Goal: Book appointment/travel/reservation

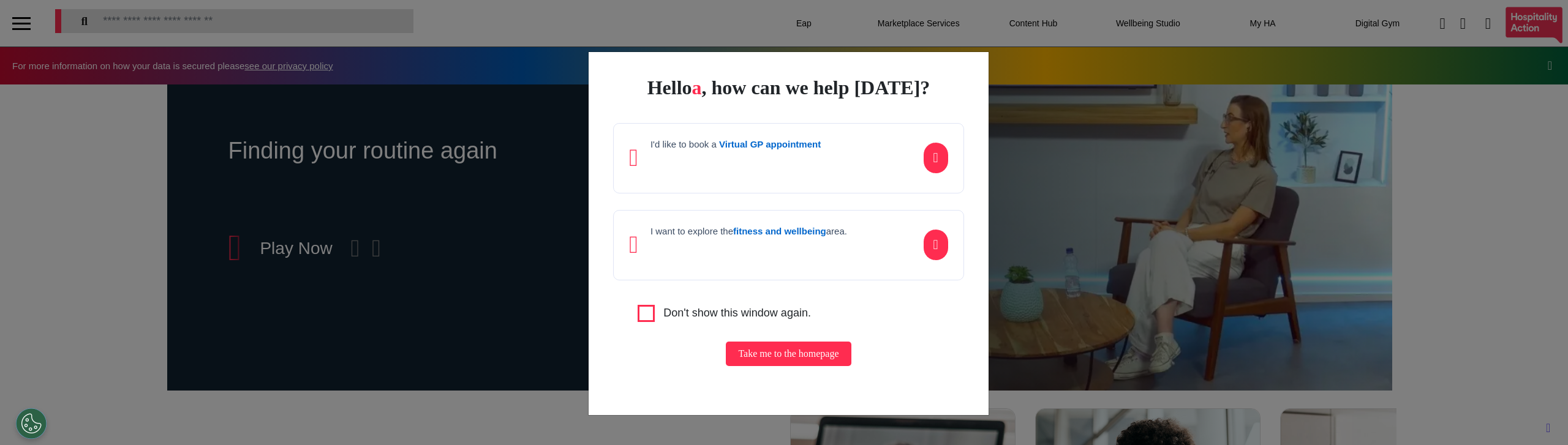
scroll to position [0, 613]
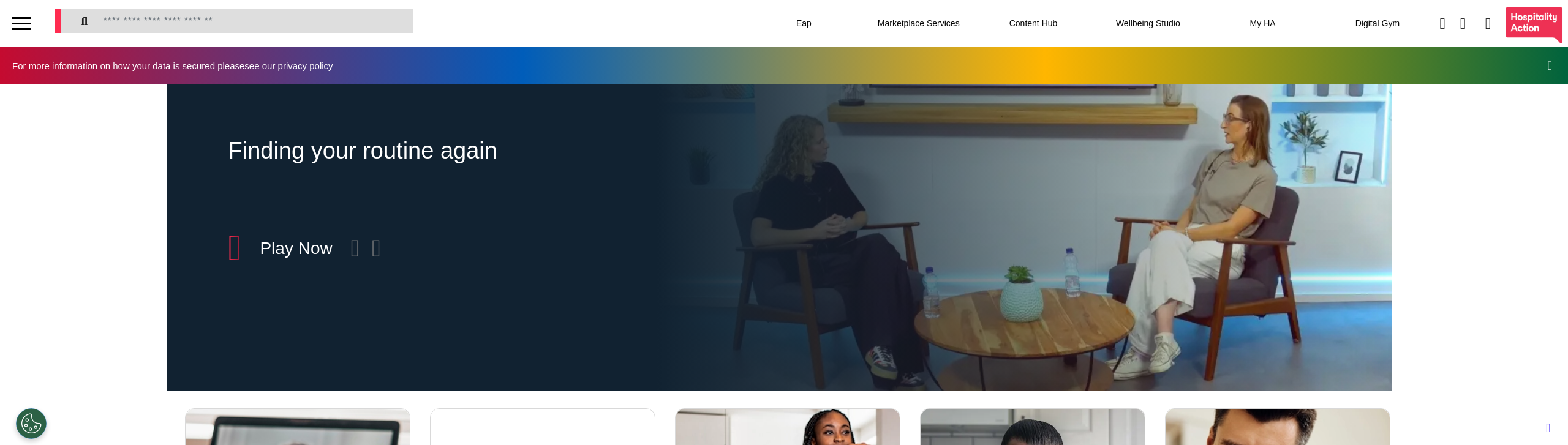
scroll to position [0, 613]
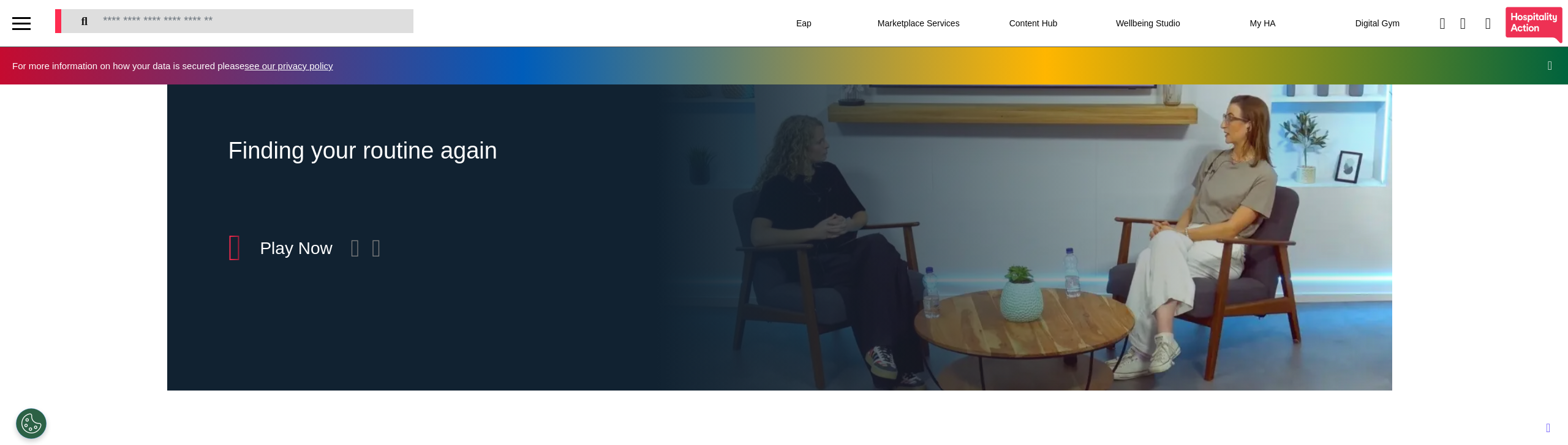
scroll to position [0, 613]
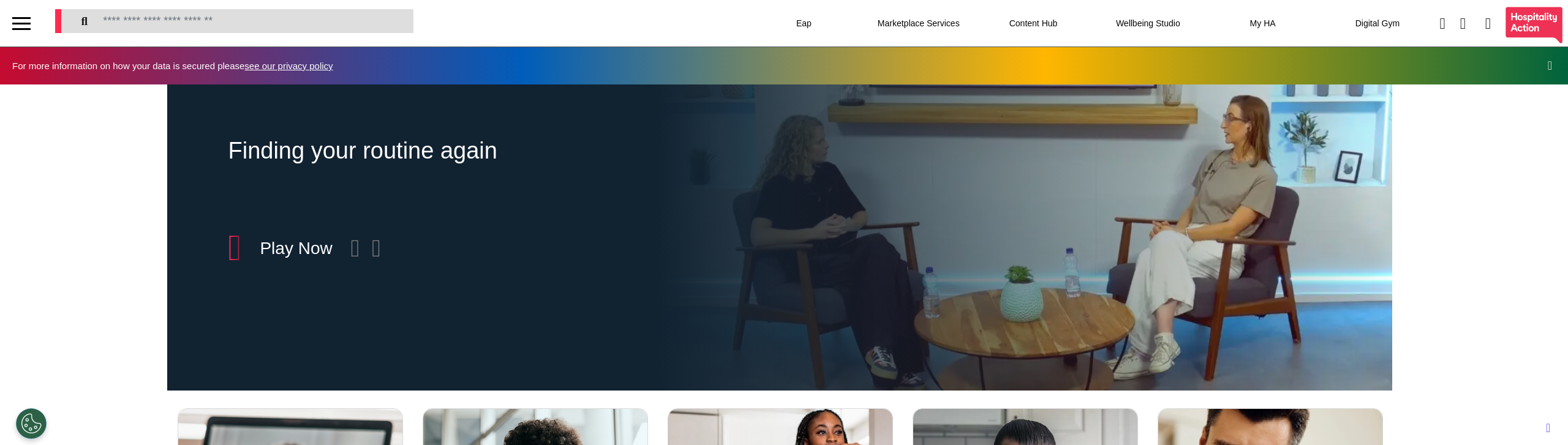
click at [26, 15] on div at bounding box center [21, 24] width 19 height 20
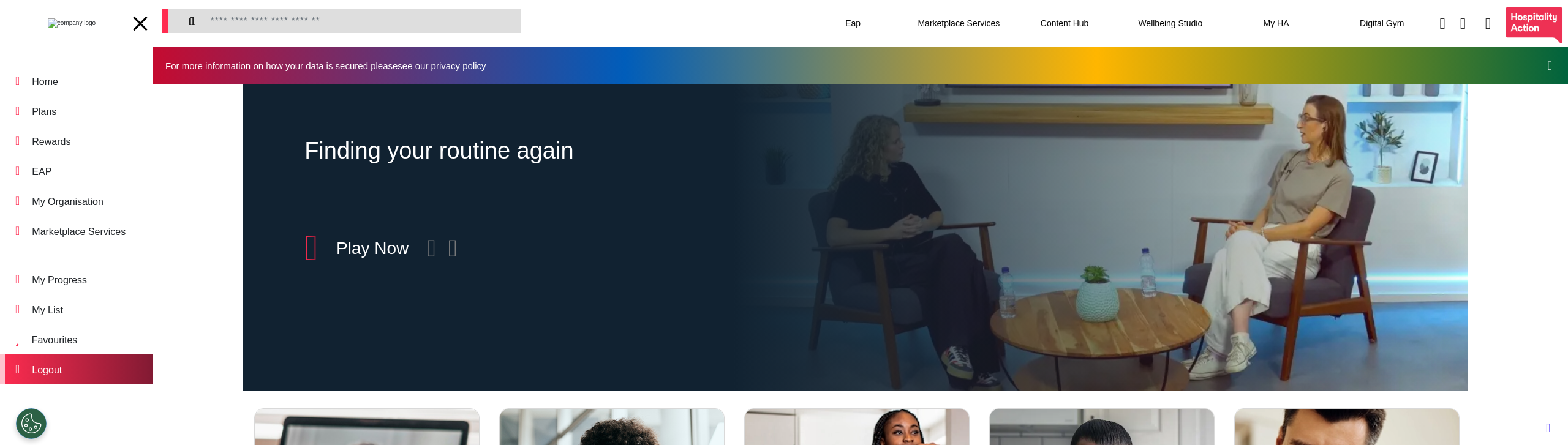
click at [59, 376] on div "Logout" at bounding box center [46, 371] width 30 height 15
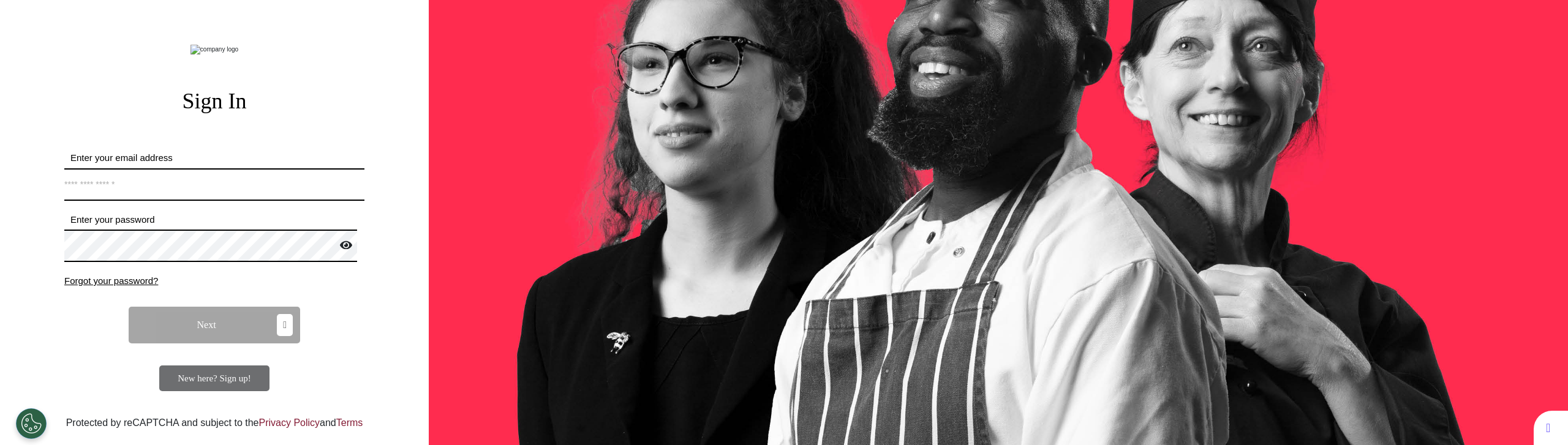
click at [177, 201] on input "Enter your email address" at bounding box center [214, 185] width 300 height 33
type input "**********"
click at [211, 344] on button "Next" at bounding box center [214, 325] width 171 height 37
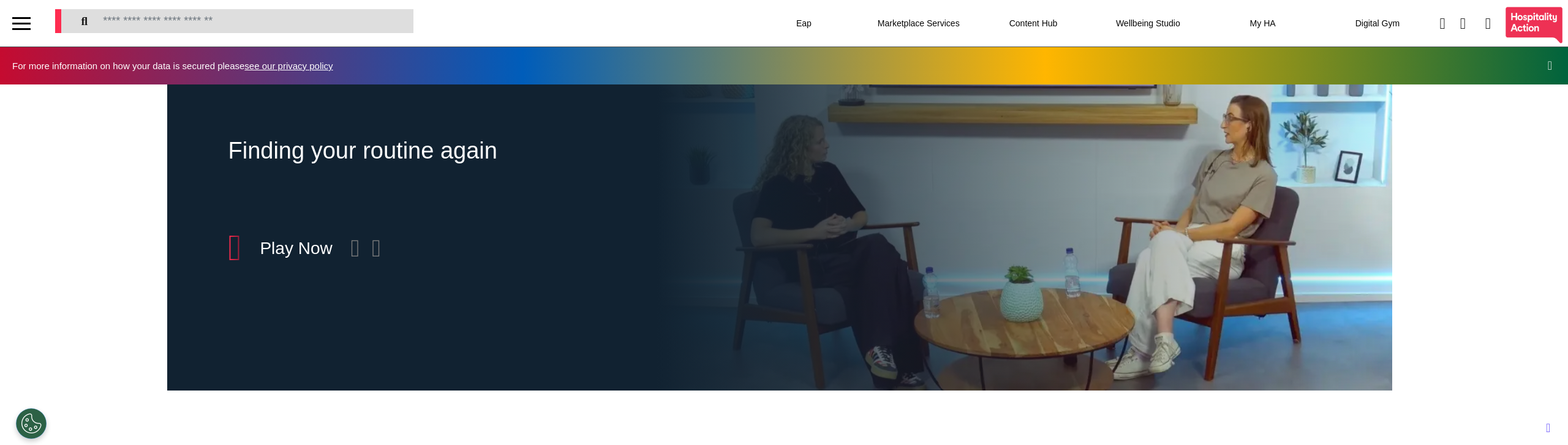
scroll to position [0, 613]
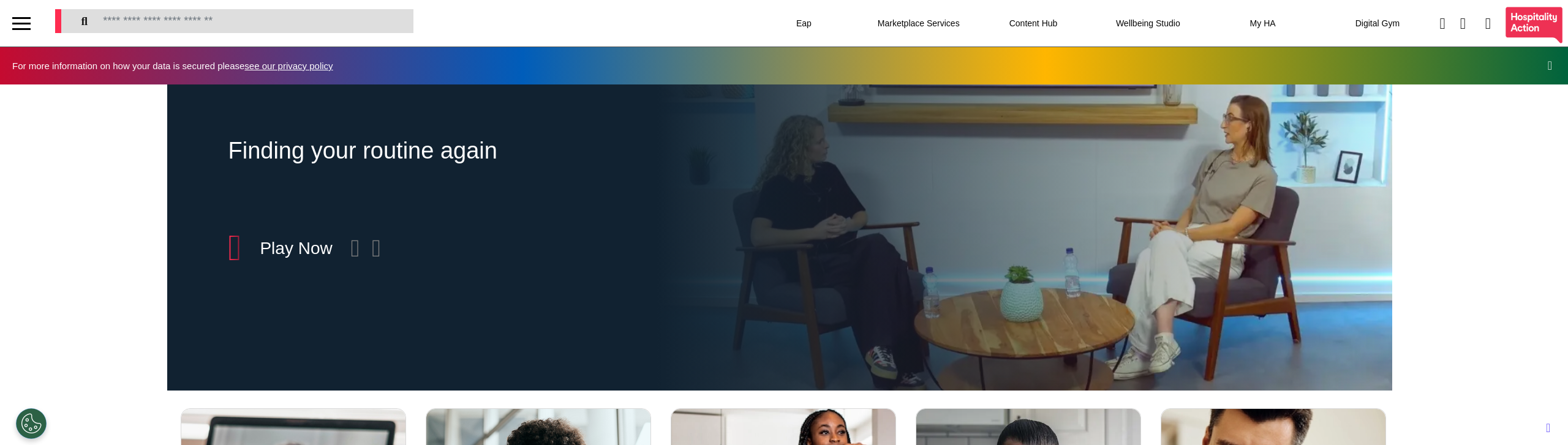
scroll to position [0, 613]
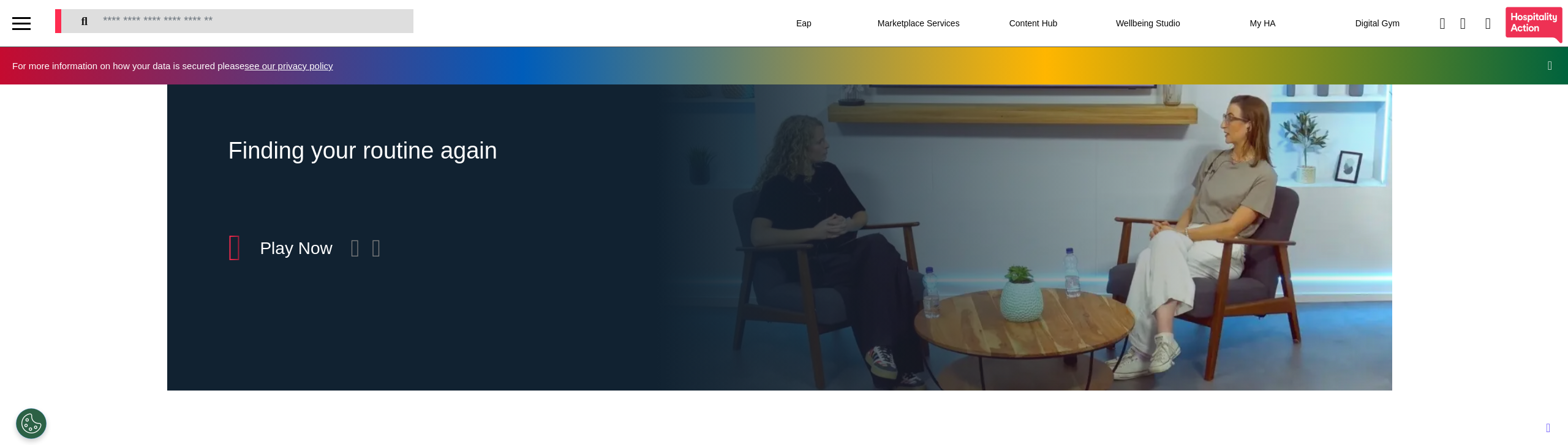
scroll to position [0, 613]
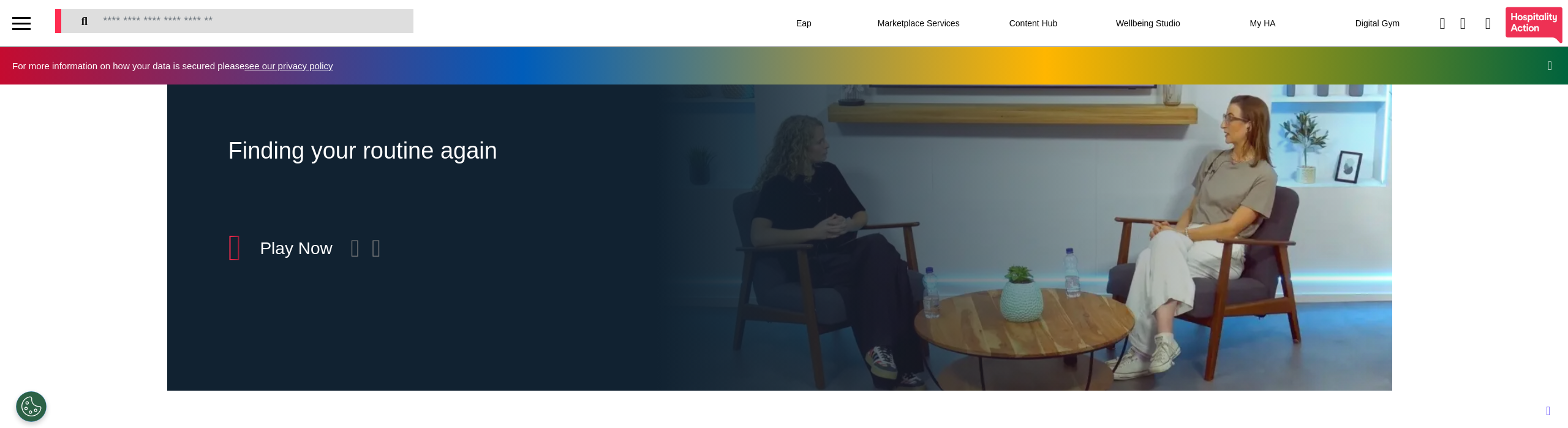
scroll to position [0, 613]
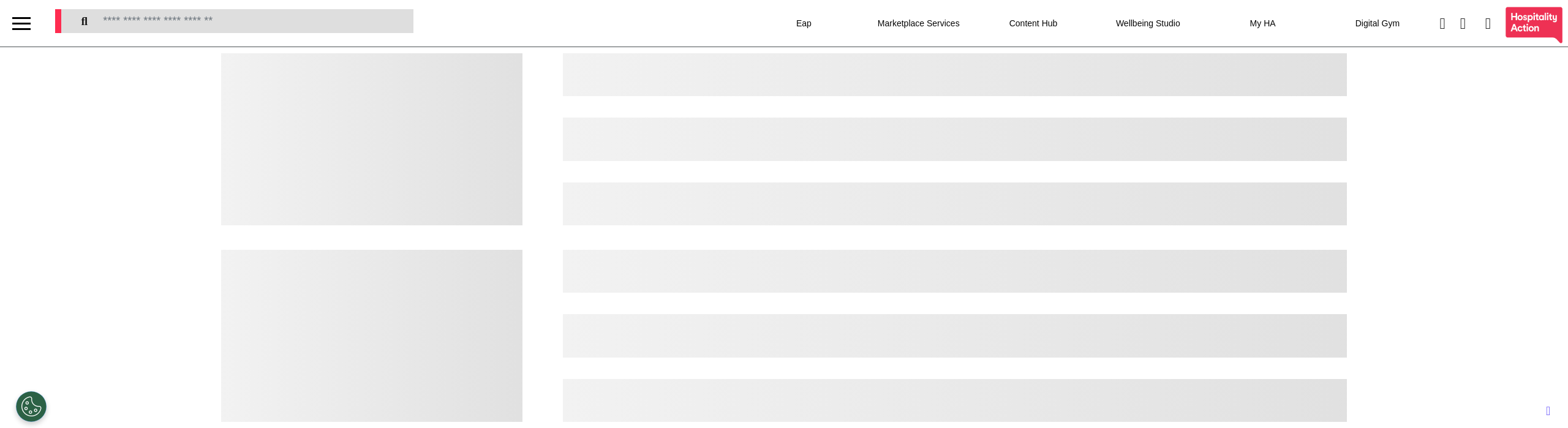
click at [24, 29] on div at bounding box center [21, 29] width 19 height 2
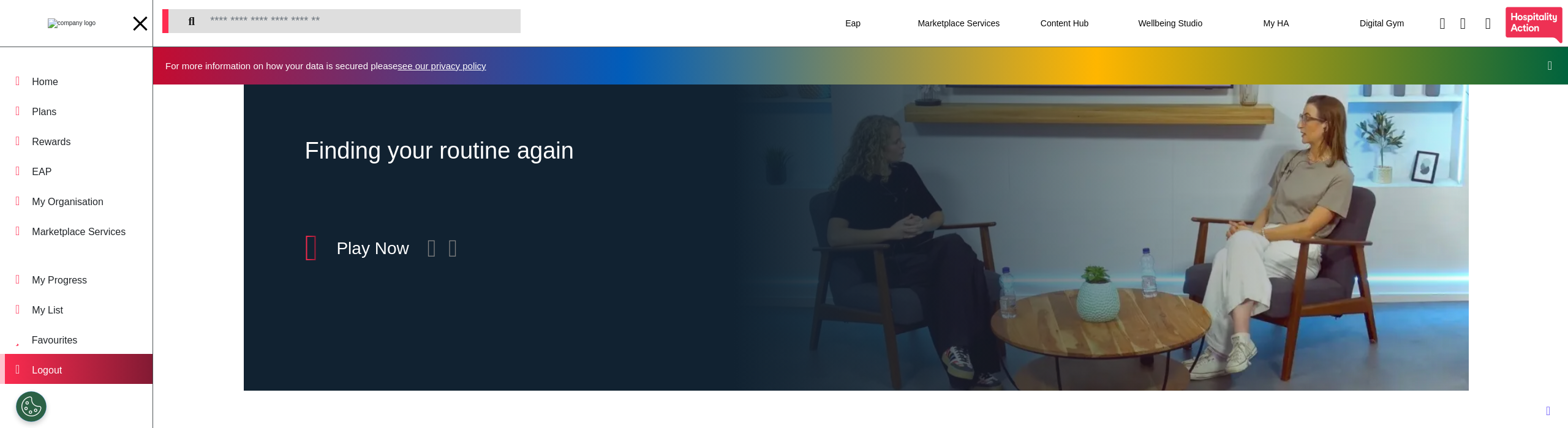
scroll to position [0, 582]
click at [62, 369] on div "Logout" at bounding box center [46, 371] width 30 height 15
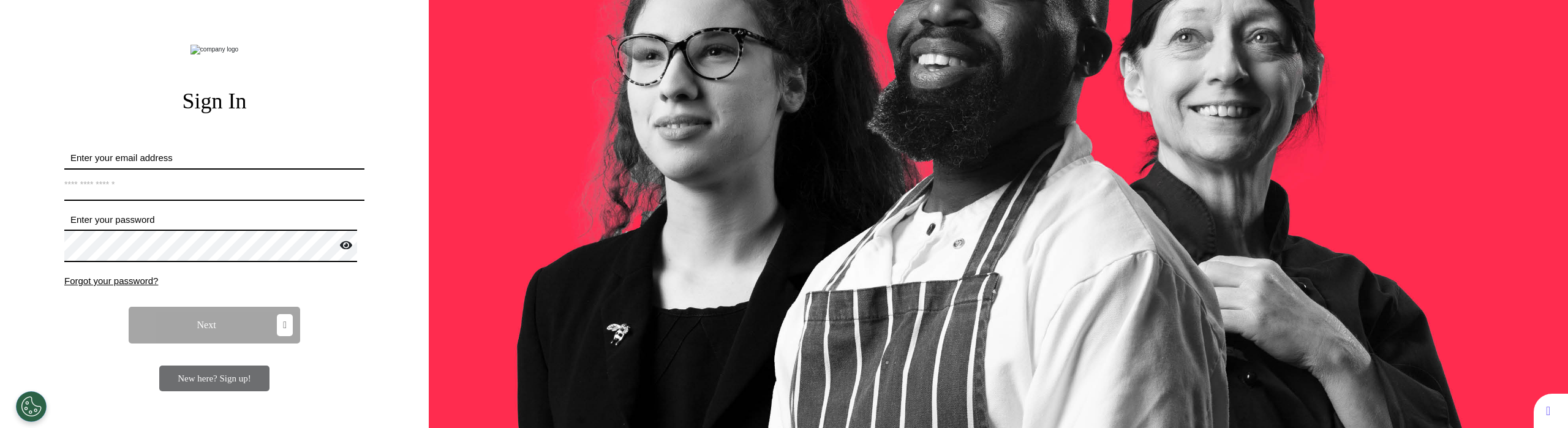
click at [210, 201] on input "Enter your email address" at bounding box center [214, 185] width 300 height 33
type input "**********"
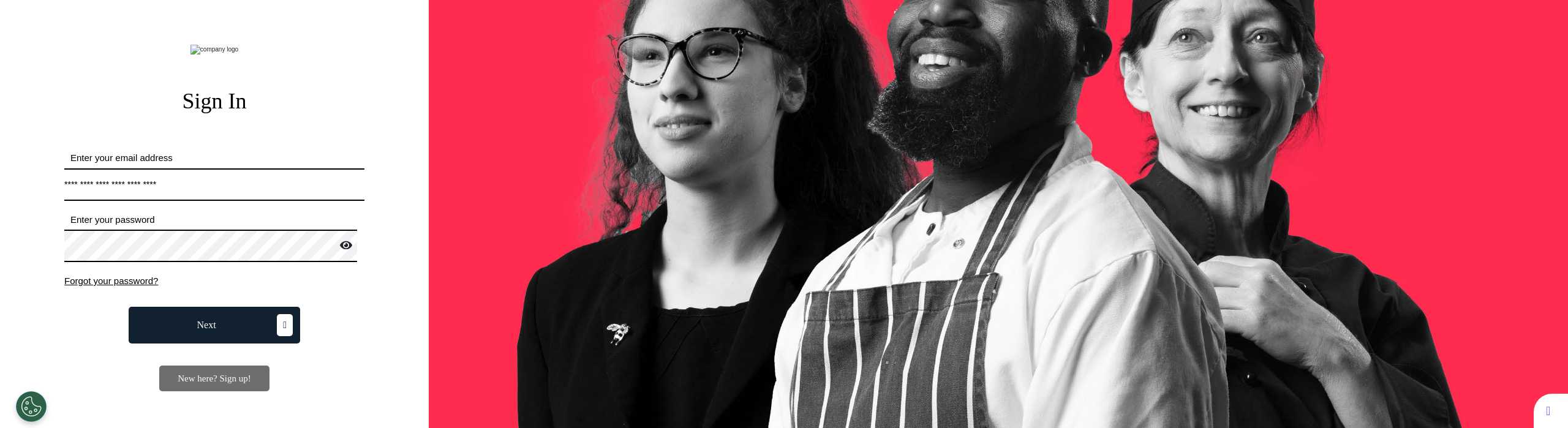
click at [197, 330] on span "Next" at bounding box center [206, 325] width 19 height 10
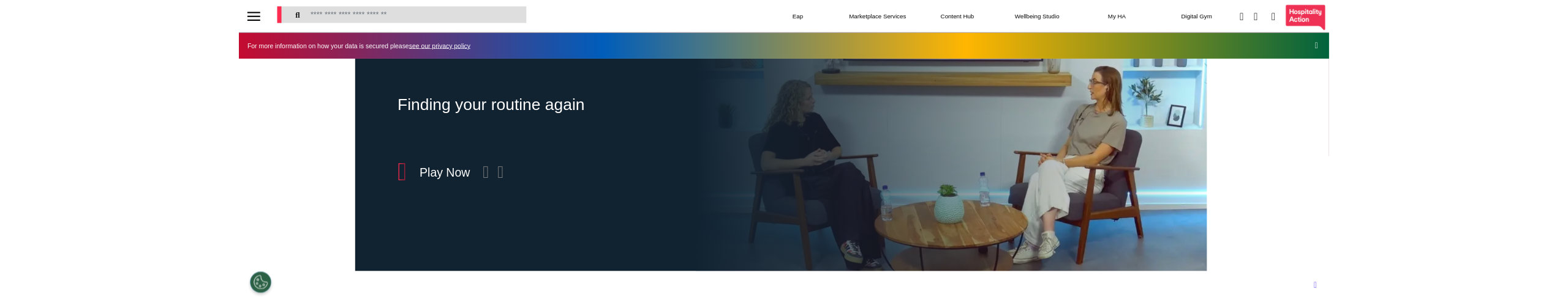
scroll to position [0, 613]
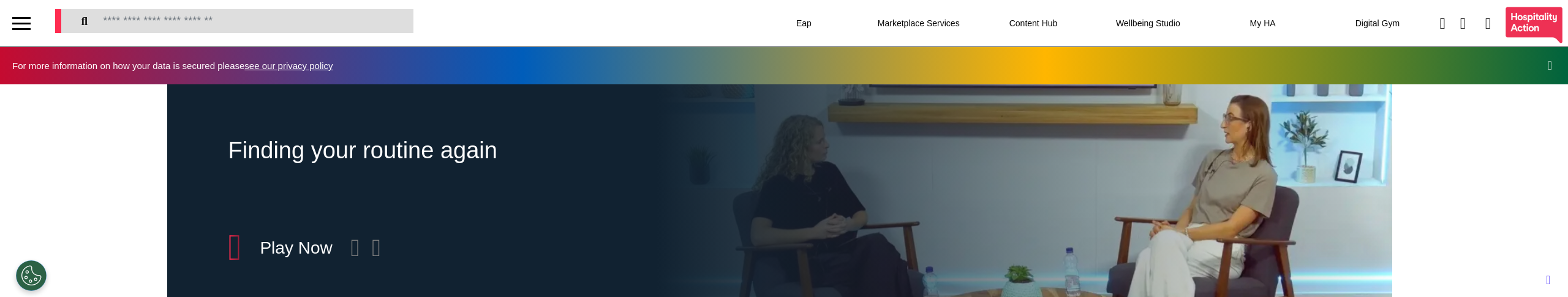
click at [25, 23] on div at bounding box center [21, 24] width 19 height 2
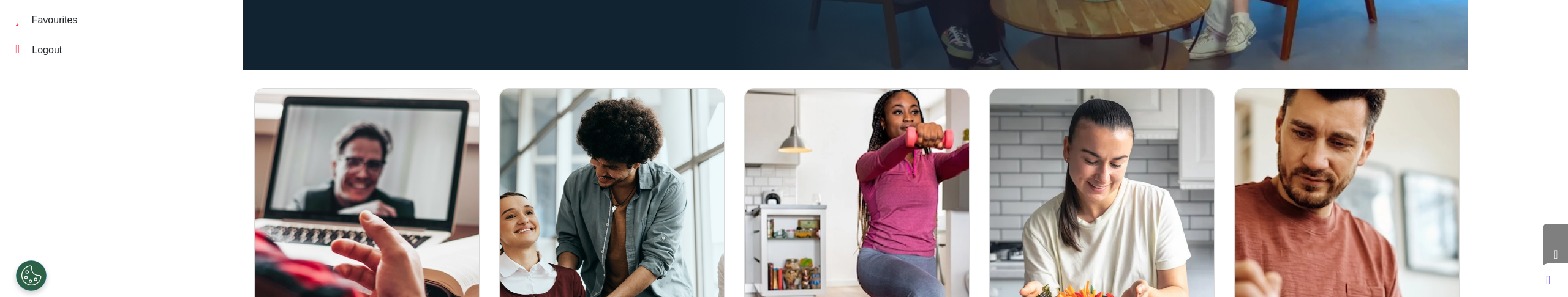
scroll to position [302, 0]
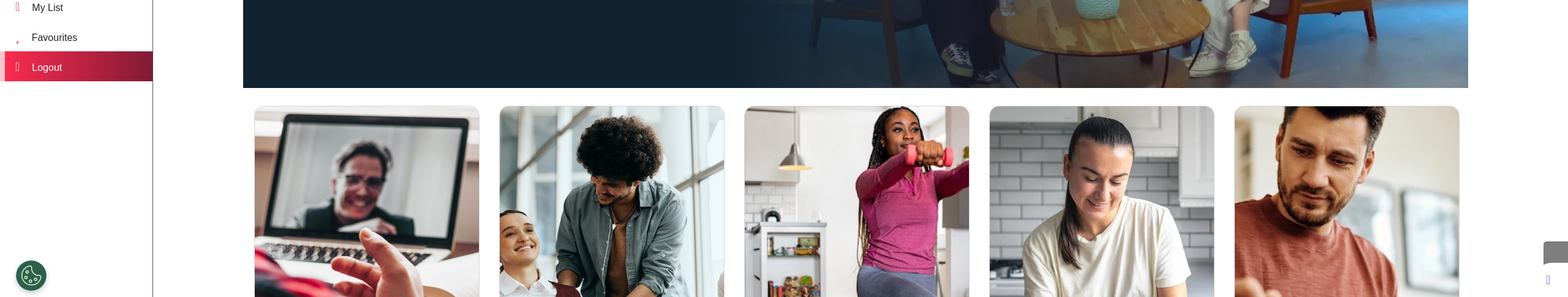
click at [45, 76] on div "Logout" at bounding box center [76, 66] width 152 height 30
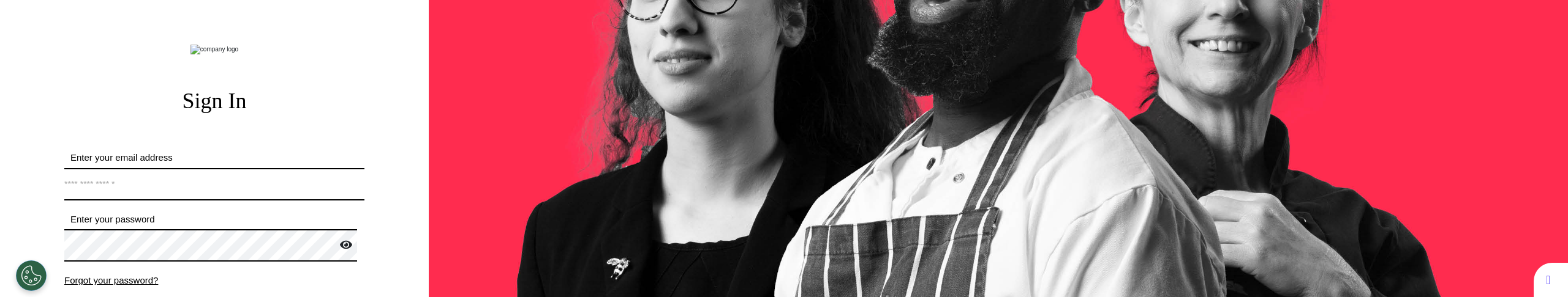
click at [225, 201] on input "Enter your email address" at bounding box center [214, 185] width 300 height 33
type input "**********"
click at [203, 201] on input "**********" at bounding box center [214, 185] width 300 height 33
click at [192, 201] on input "**********" at bounding box center [214, 185] width 300 height 33
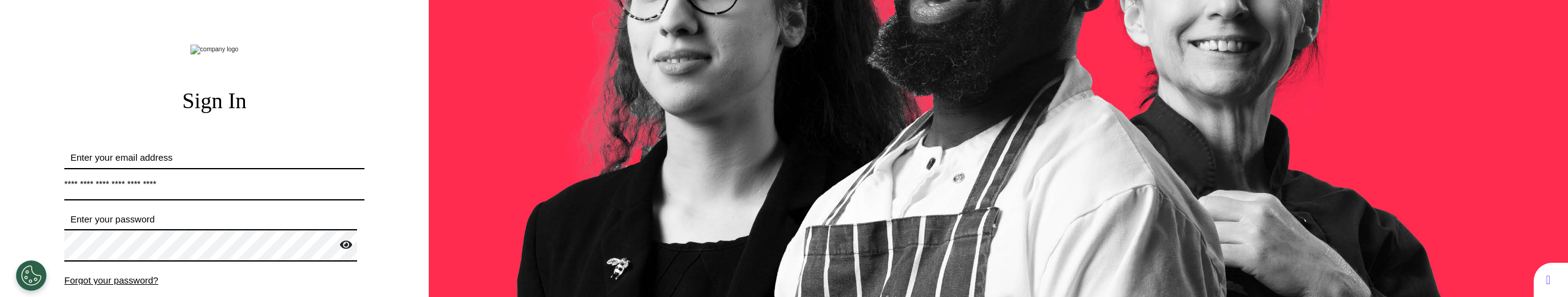
click at [192, 201] on input "**********" at bounding box center [214, 185] width 300 height 33
click at [355, 146] on div "**********" at bounding box center [214, 188] width 423 height 250
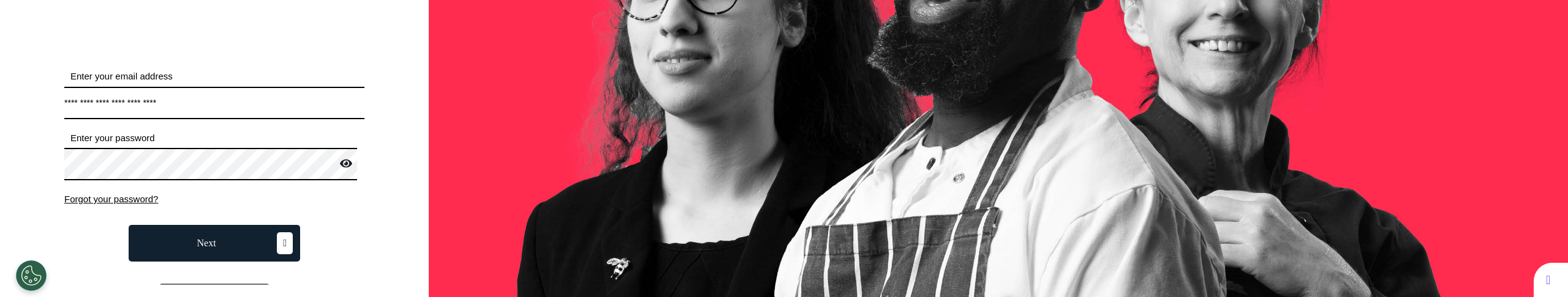
scroll to position [189, 0]
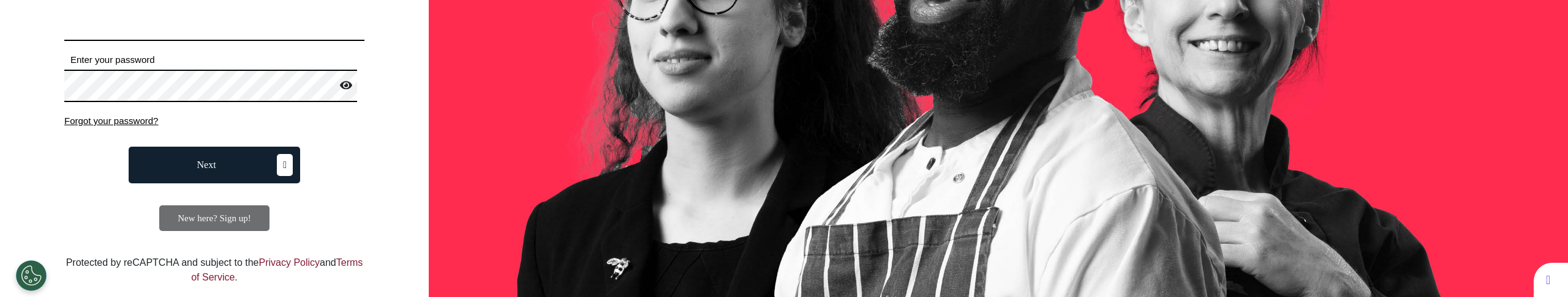
click at [216, 173] on button "Next" at bounding box center [214, 164] width 171 height 37
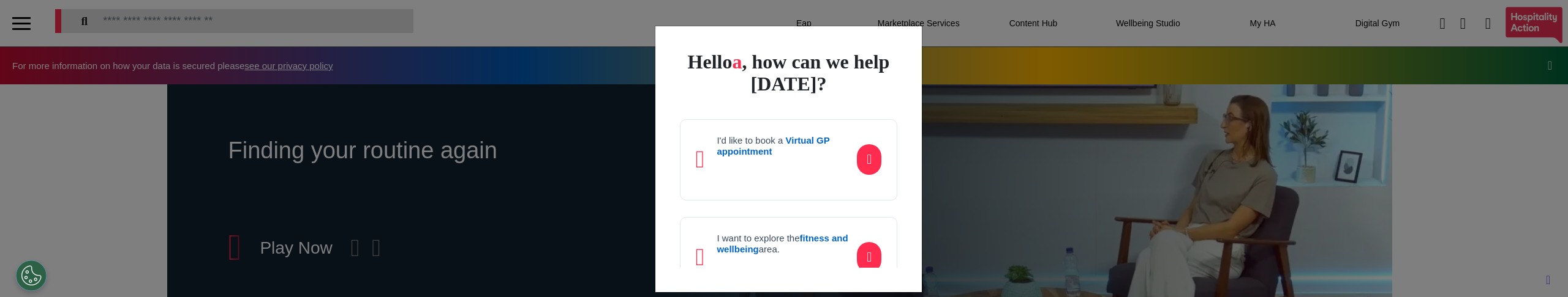
scroll to position [0, 613]
click at [791, 148] on strong "Virtual GP appointment" at bounding box center [773, 146] width 112 height 21
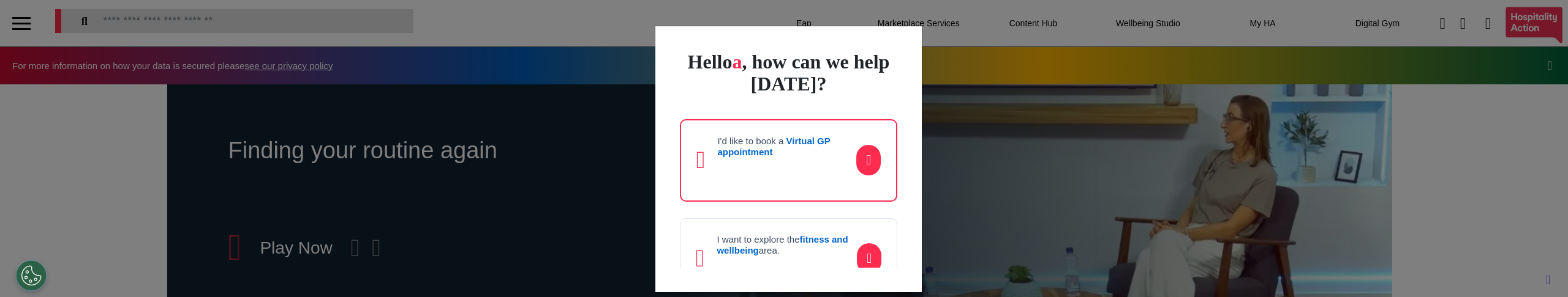
click at [858, 92] on div "Hello a , how can we help today?" at bounding box center [788, 72] width 218 height 44
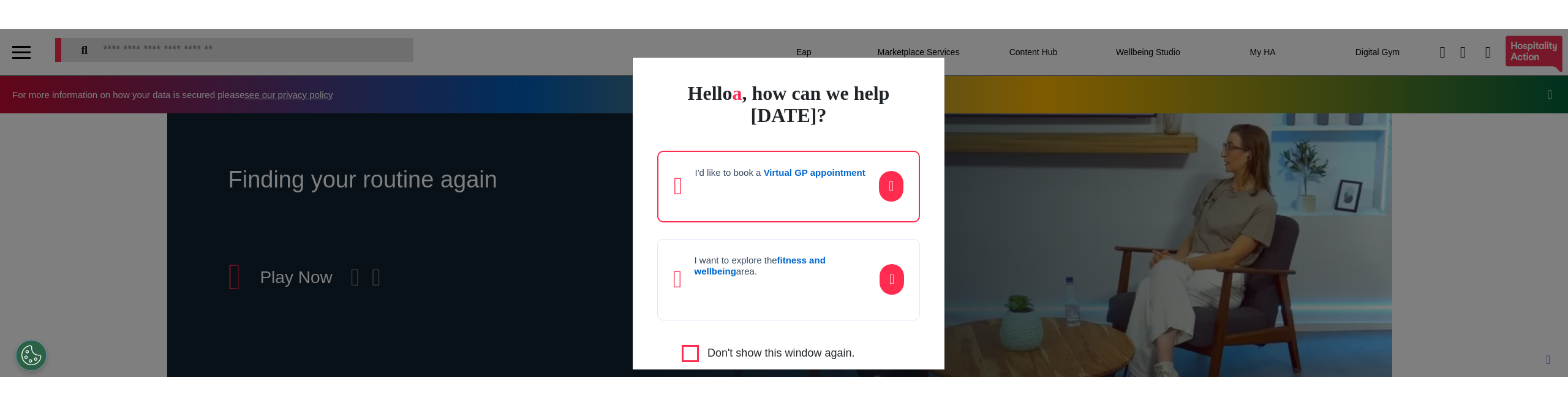
scroll to position [0, 0]
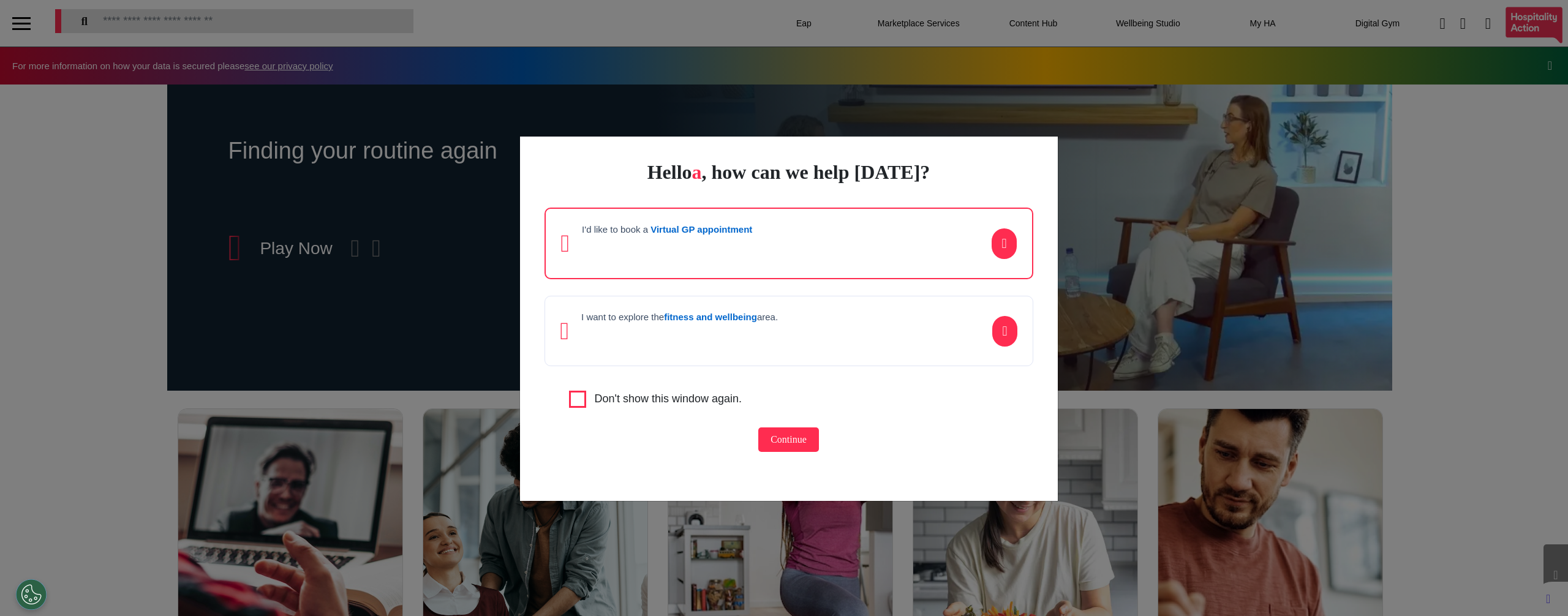
click at [819, 301] on div "I want to explore the fitness and wellbeing area." at bounding box center [789, 331] width 489 height 70
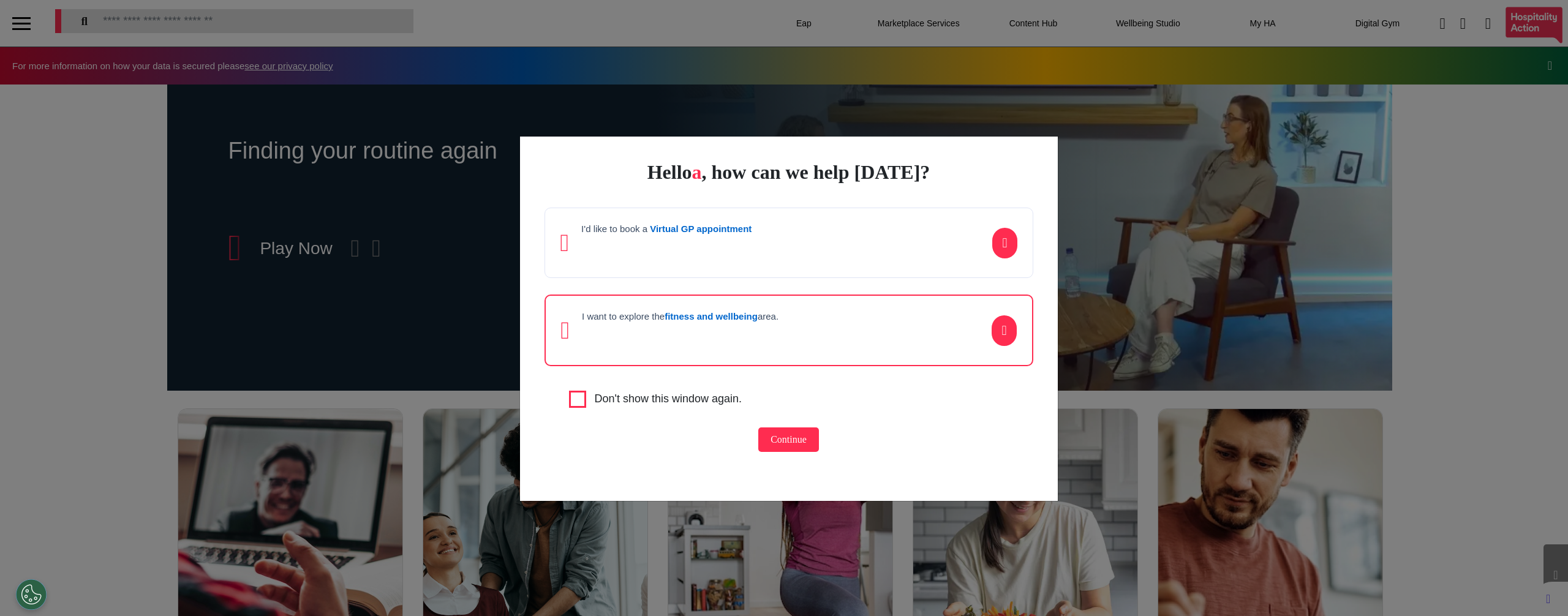
click at [804, 259] on div "I'd like to book a Virtual GP appointment" at bounding box center [789, 243] width 489 height 70
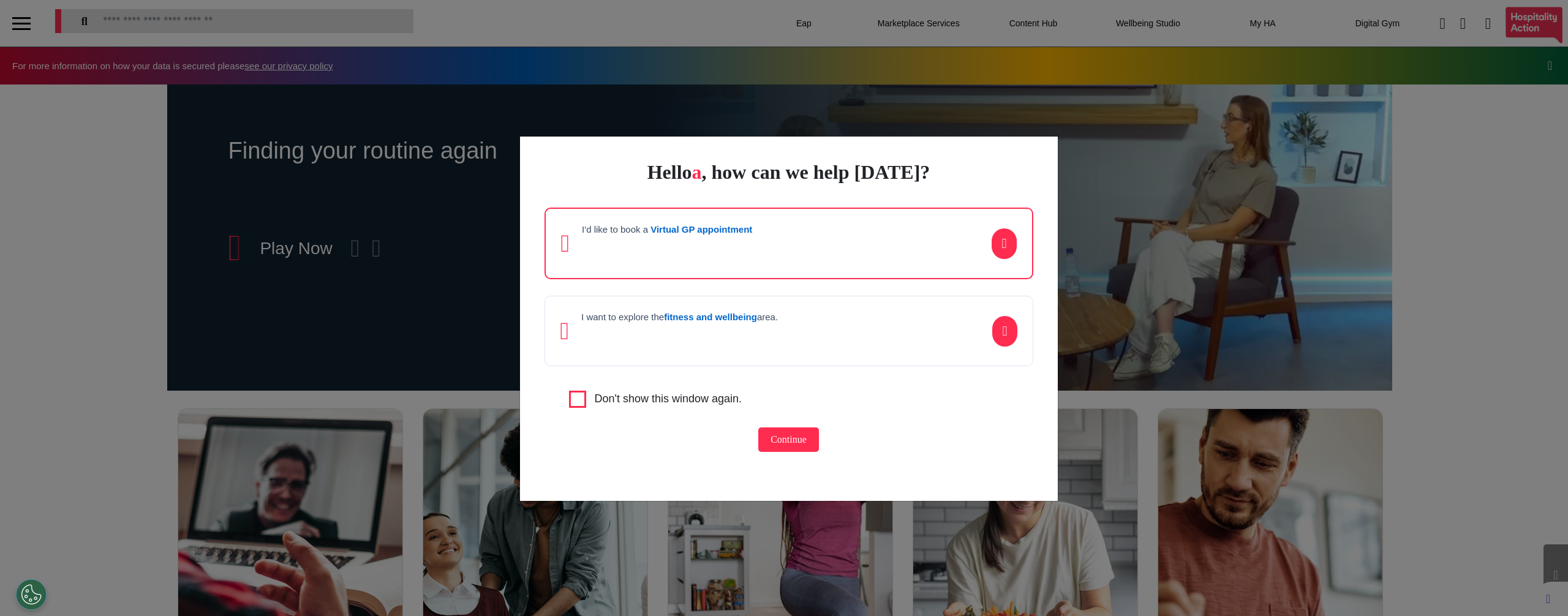
click at [769, 333] on p at bounding box center [679, 335] width 196 height 19
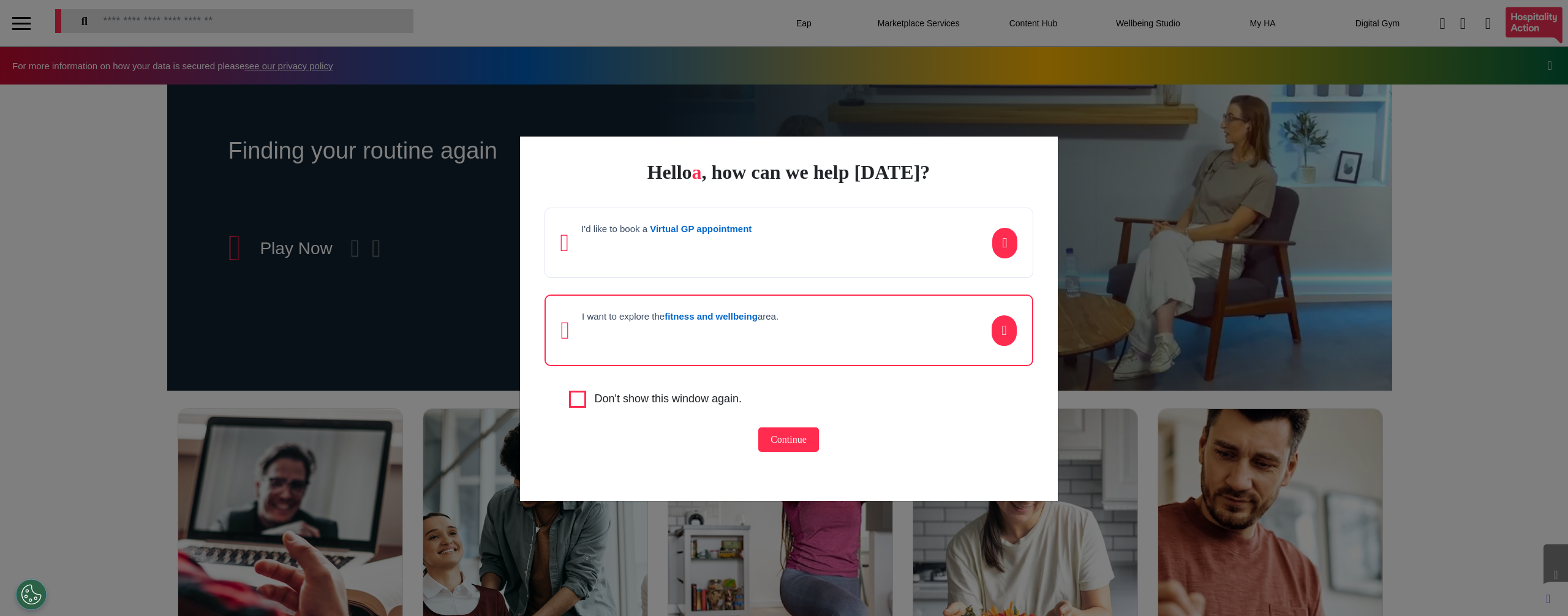
click at [784, 249] on div "I'd like to book a Virtual GP appointment" at bounding box center [789, 243] width 489 height 70
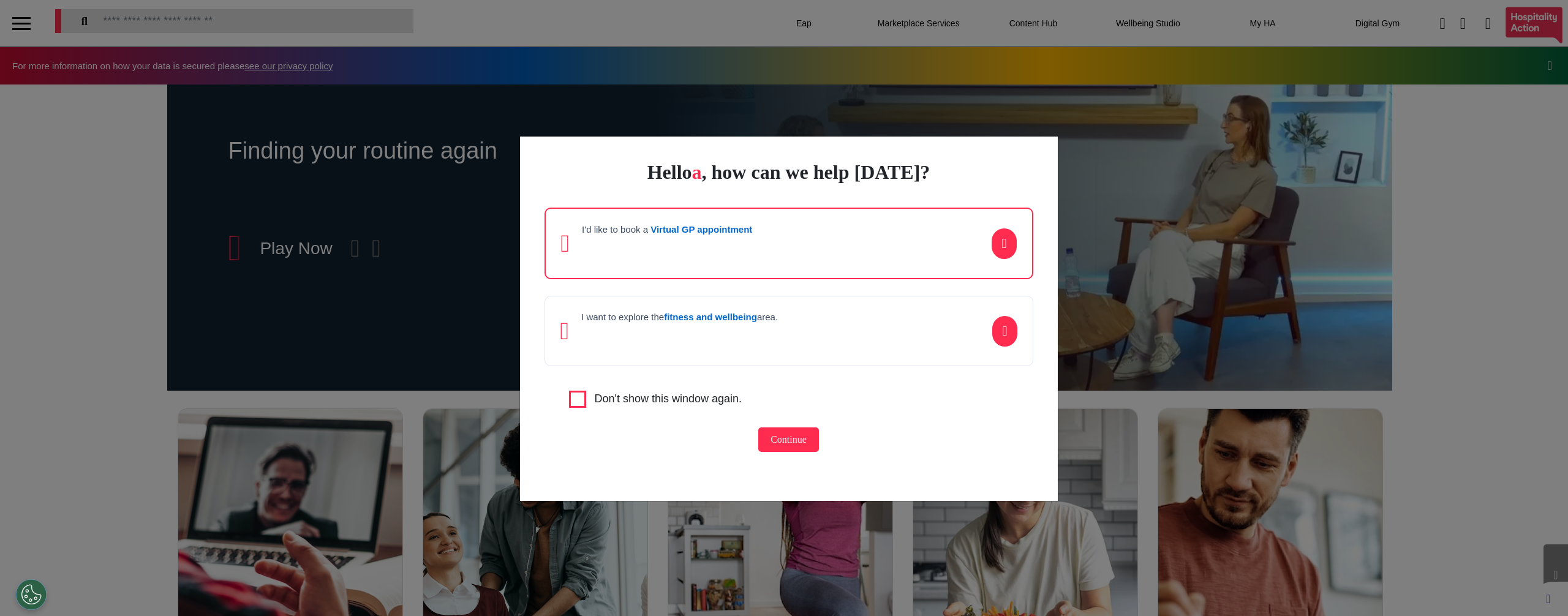
click at [774, 328] on p at bounding box center [679, 335] width 196 height 19
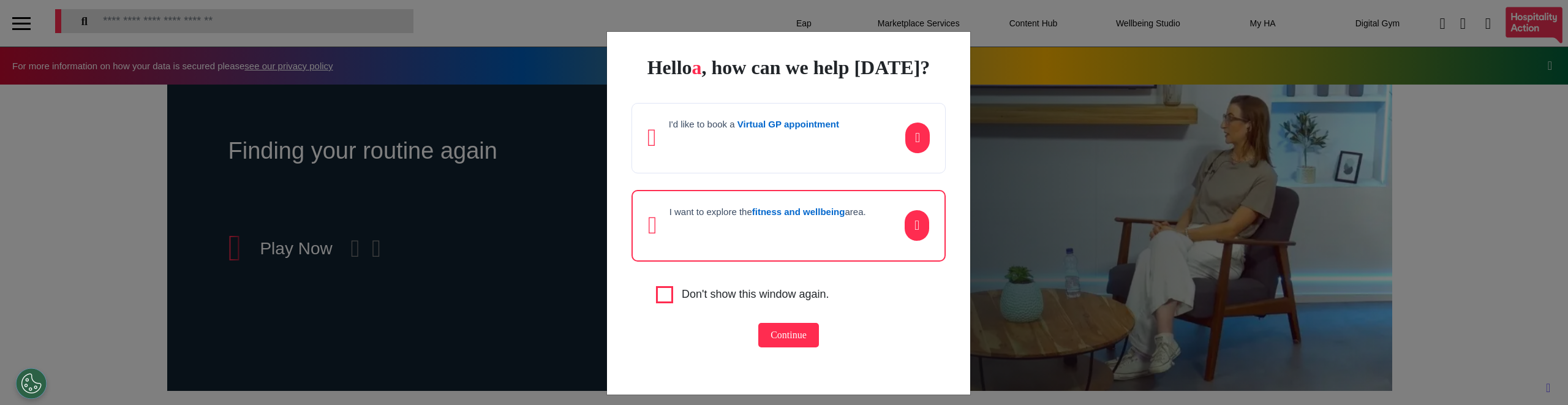
click at [793, 152] on p at bounding box center [754, 142] width 170 height 19
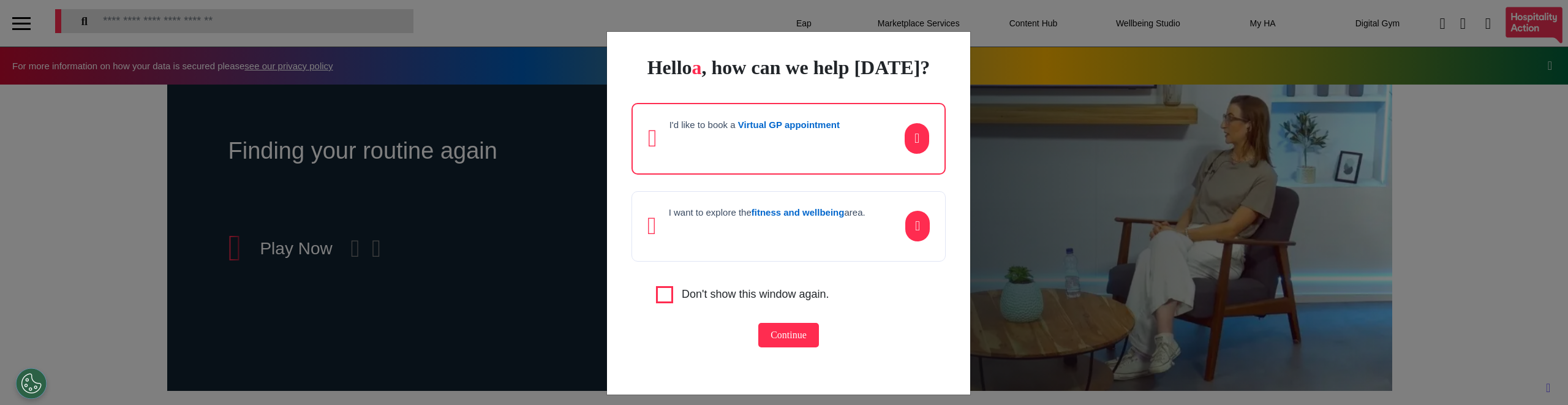
click at [794, 218] on h4 "I want to explore the fitness and wellbeing area." at bounding box center [767, 213] width 196 height 11
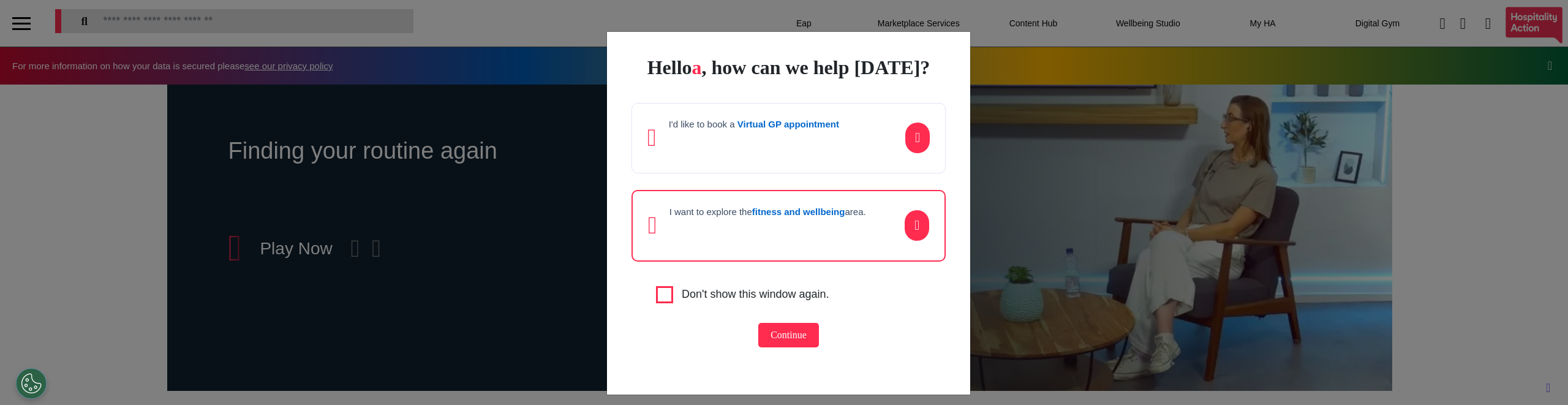
click at [801, 152] on p at bounding box center [754, 142] width 170 height 19
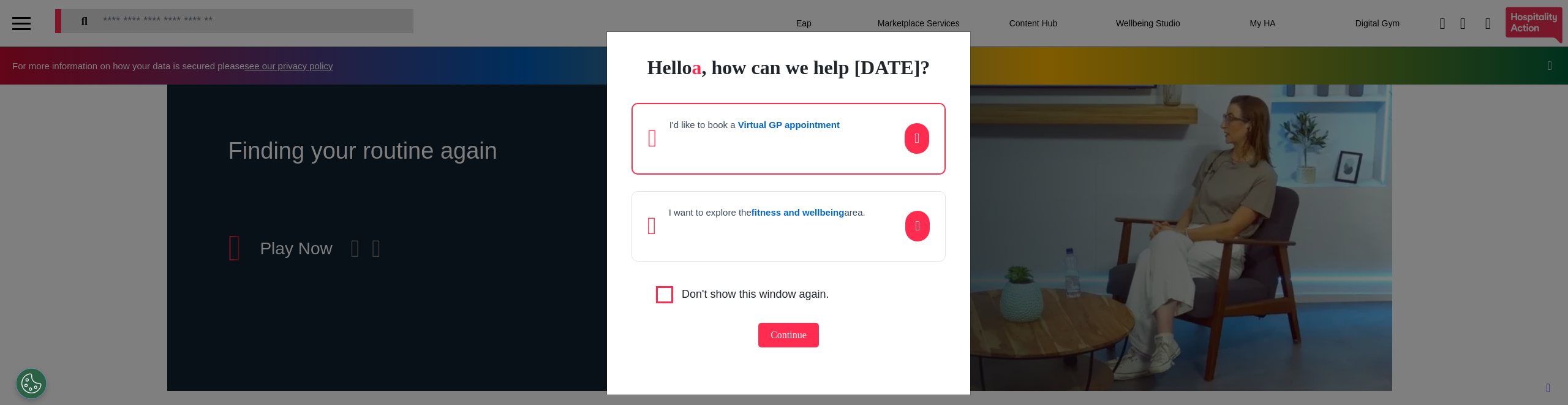
click at [808, 218] on strong "fitness and wellbeing" at bounding box center [798, 212] width 93 height 11
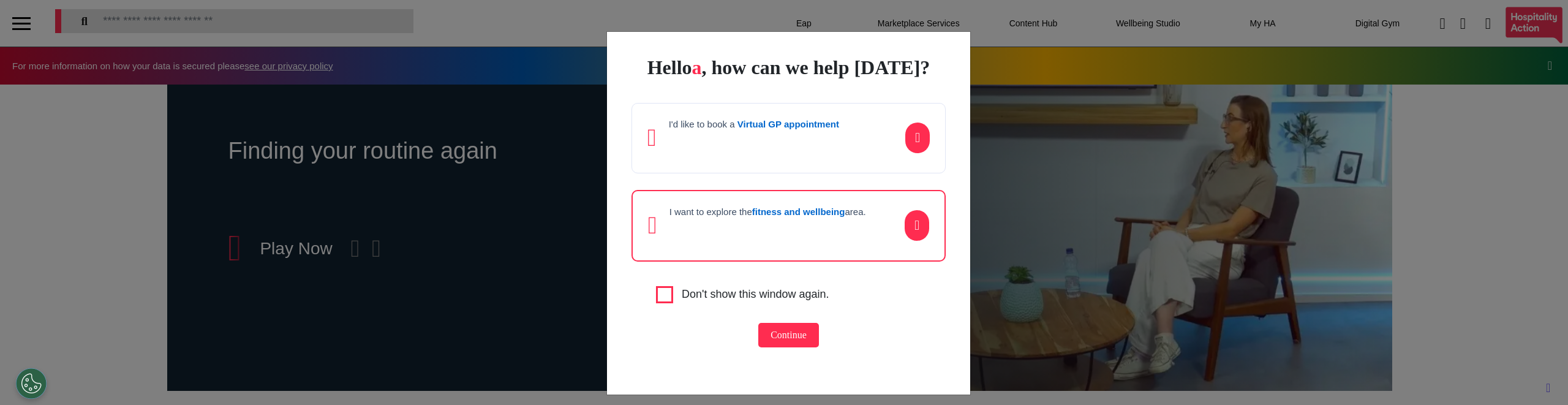
click at [803, 174] on div "I'd like to book a Virtual GP appointment" at bounding box center [789, 138] width 315 height 70
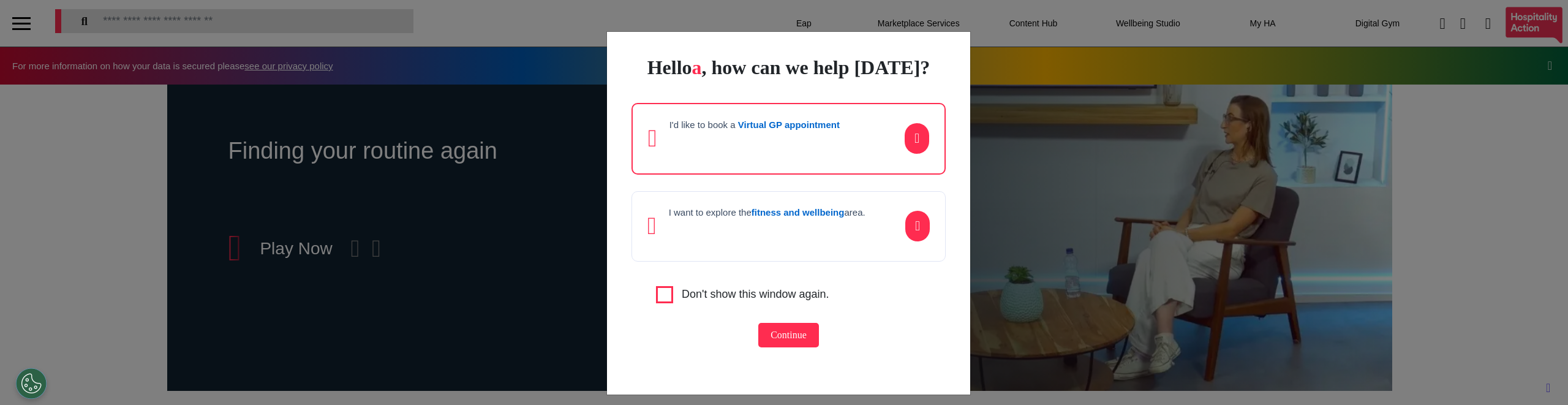
click at [806, 240] on p at bounding box center [767, 230] width 196 height 19
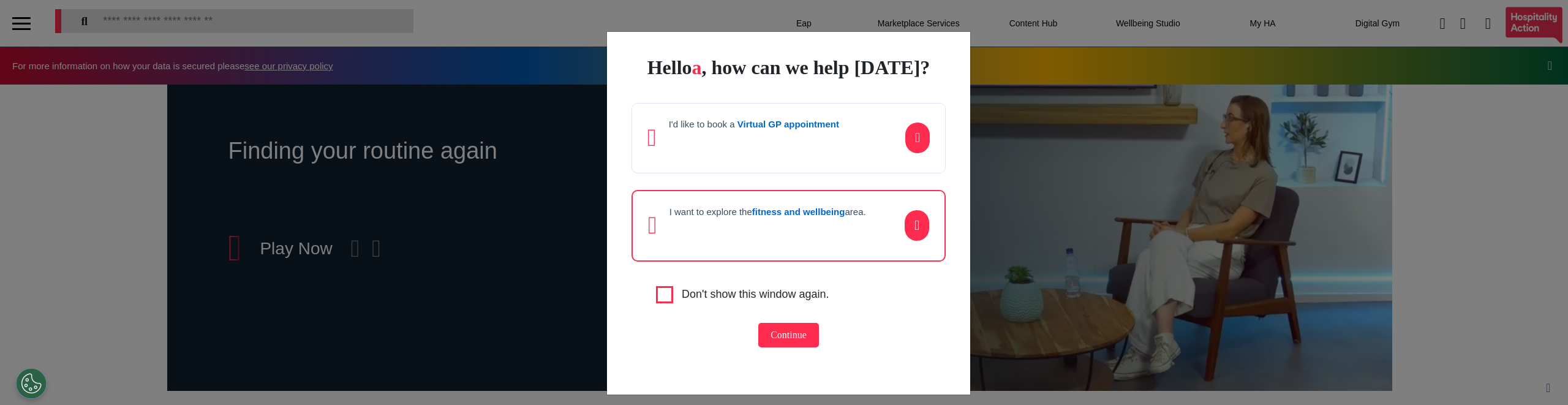
click at [789, 152] on p at bounding box center [754, 142] width 170 height 19
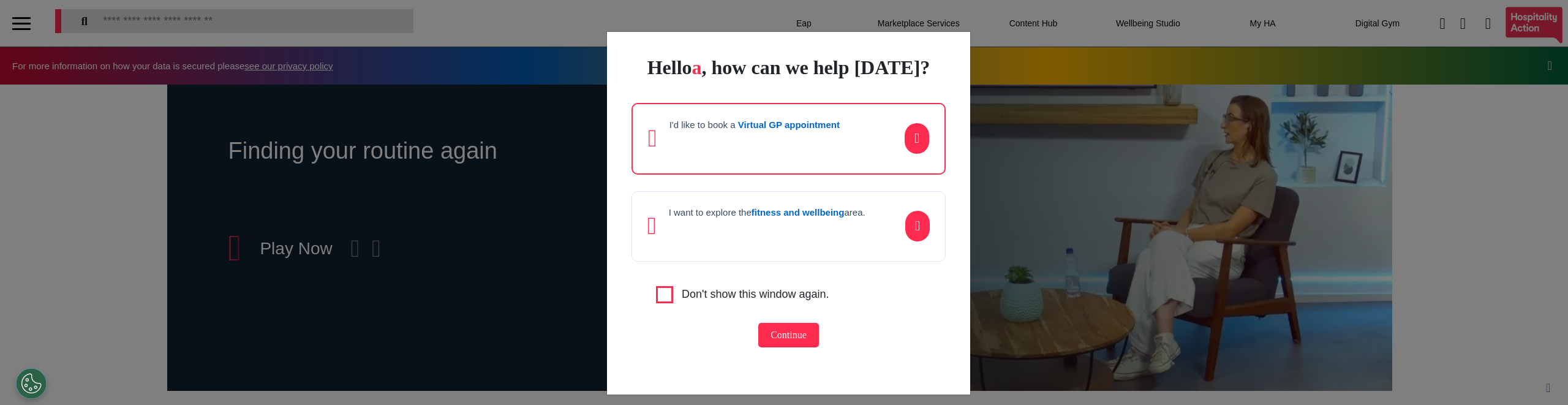
click at [765, 245] on div "I want to explore the fitness and wellbeing area." at bounding box center [767, 226] width 196 height 38
